Goal: Find specific page/section: Find specific page/section

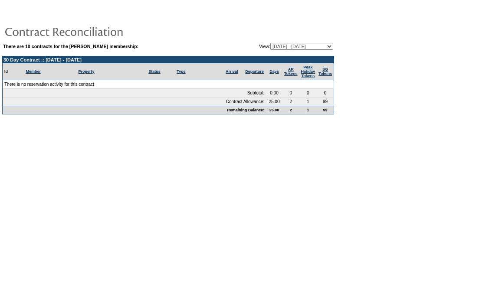
click at [306, 44] on select "[DATE] - [DATE] [DATE] - [DATE] [DATE] - [DATE] [DATE] - [DATE] [DATE] - [DATE]…" at bounding box center [301, 46] width 63 height 7
select select "129096"
click at [270, 43] on select "[DATE] - [DATE] [DATE] - [DATE] [DATE] - [DATE] [DATE] - [DATE] [DATE] - [DATE]…" at bounding box center [301, 46] width 63 height 7
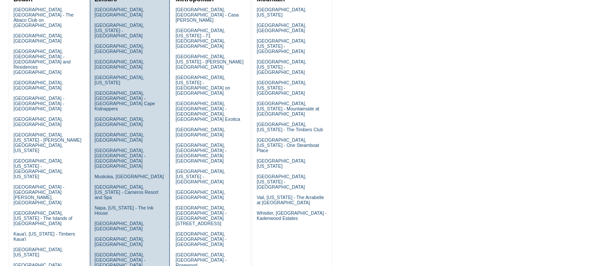
scroll to position [115, 0]
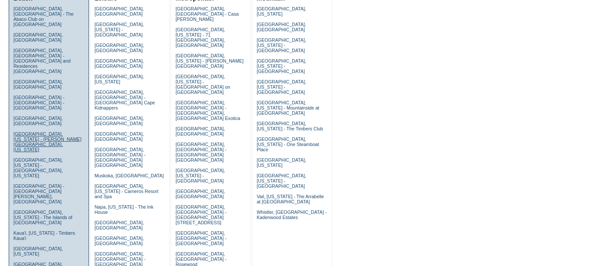
click at [22, 131] on link "Emerald Coast, Florida - Rosemary Beach, Florida" at bounding box center [47, 141] width 68 height 21
